Goal: Use online tool/utility: Use online tool/utility

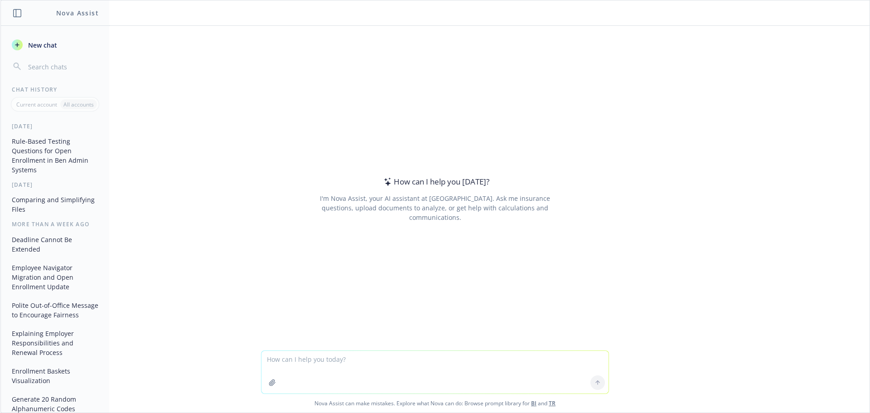
click at [329, 366] on textarea at bounding box center [434, 372] width 347 height 43
click at [338, 362] on textarea "please generate a list of" at bounding box center [434, 372] width 347 height 43
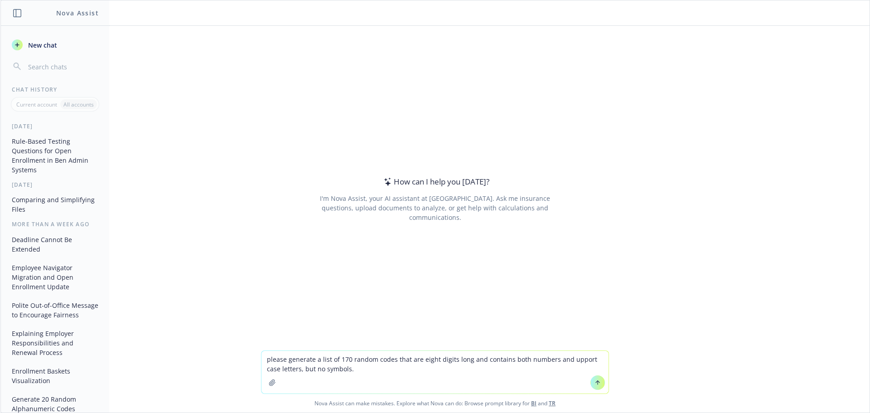
click at [578, 362] on textarea "please generate a list of 170 random codes that are eight digits long and conta…" at bounding box center [434, 372] width 347 height 43
click at [347, 359] on textarea "please generate a list of 170 random codes that are eight digits long and conta…" at bounding box center [434, 372] width 347 height 43
click at [348, 359] on textarea "please generate a list of 170 random codes that are eight digits long and conta…" at bounding box center [434, 372] width 347 height 43
click at [536, 358] on textarea "please generate a list of 170 unique and random codes that are eight digits lon…" at bounding box center [434, 372] width 347 height 43
type textarea "please generate a list of 170 unique and random codes that are eight digits lon…"
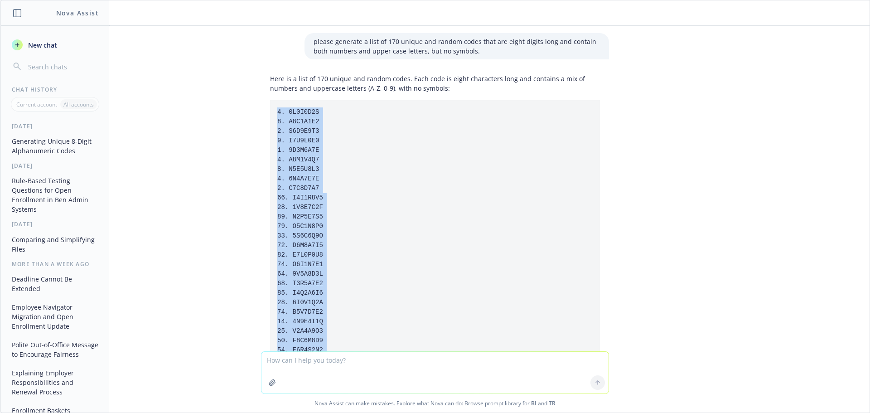
drag, startPoint x: 331, startPoint y: 283, endPoint x: 261, endPoint y: 101, distance: 194.5
copy code "1. 9Z7K3A2B 2. X4Q8M6N2 3. T9F2L7P1 4. Y5B3S4E9 5. 7C2H6J8V 6. R1D5Q9A3 7. K7X2…"
